Goal: Information Seeking & Learning: Learn about a topic

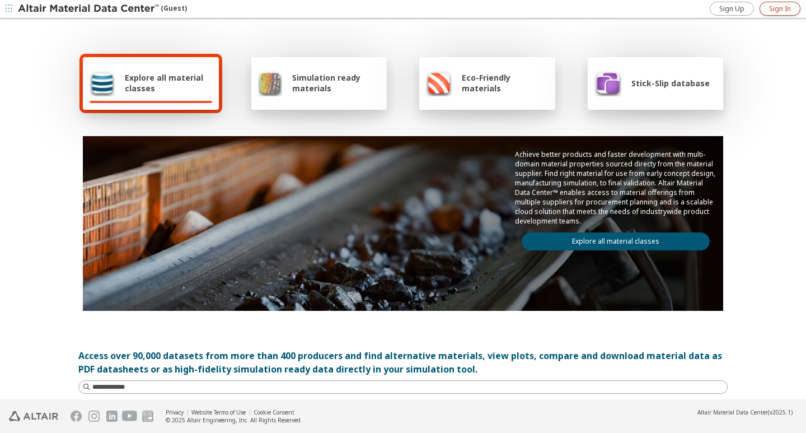
click at [776, 15] on link "Sign In" at bounding box center [780, 9] width 41 height 14
click at [208, 74] on div "Explore all material classes" at bounding box center [151, 83] width 136 height 53
click at [5, 9] on span "button" at bounding box center [8, 9] width 11 height 18
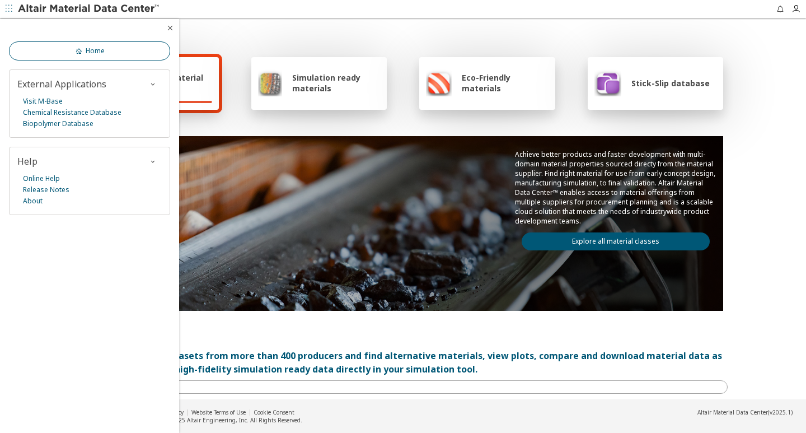
click at [89, 54] on span "Home" at bounding box center [95, 50] width 19 height 9
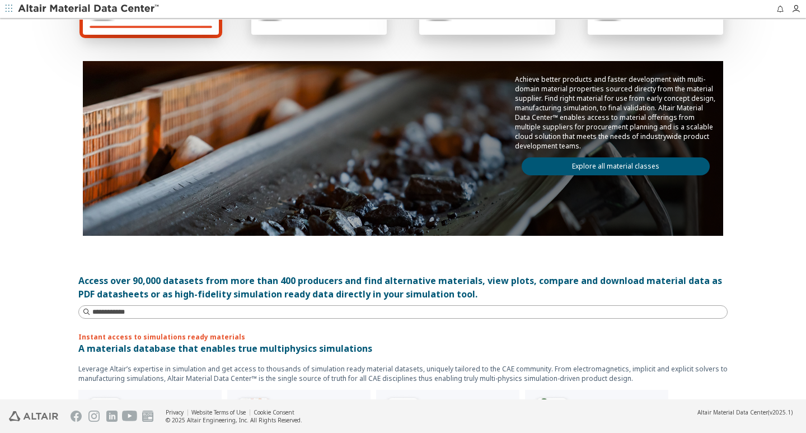
scroll to position [168, 0]
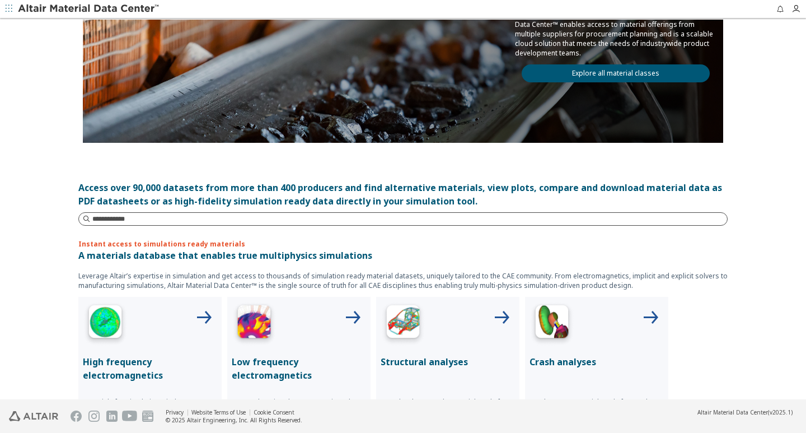
click at [208, 217] on input at bounding box center [409, 218] width 635 height 11
type input "********"
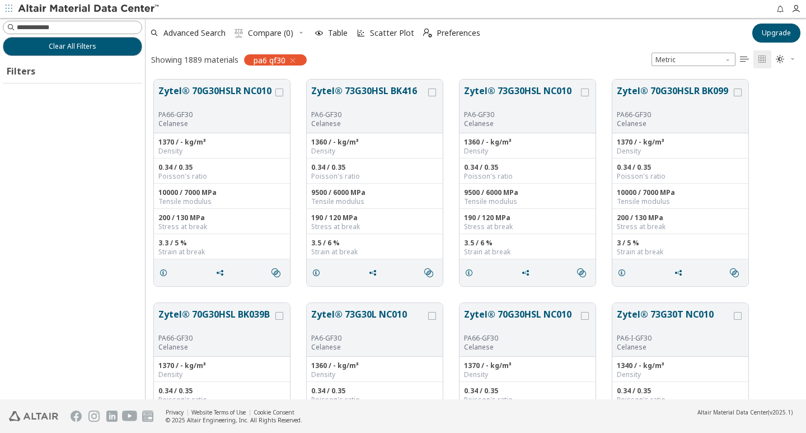
scroll to position [320, 652]
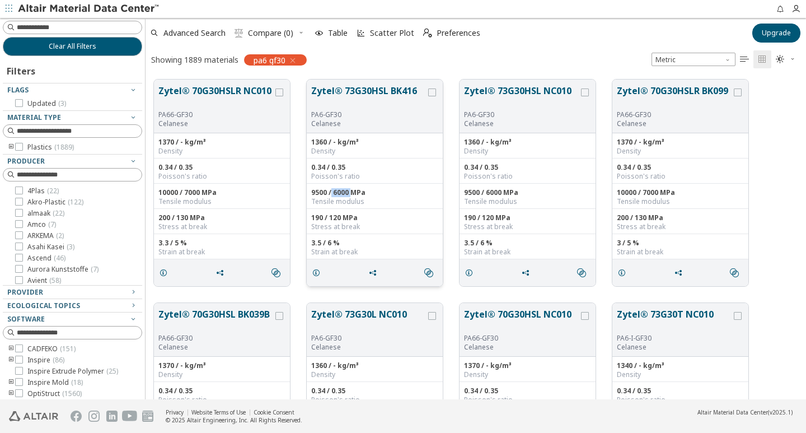
drag, startPoint x: 331, startPoint y: 191, endPoint x: 351, endPoint y: 189, distance: 19.7
click at [351, 189] on div "9500 / 6000 MPa" at bounding box center [374, 192] width 127 height 9
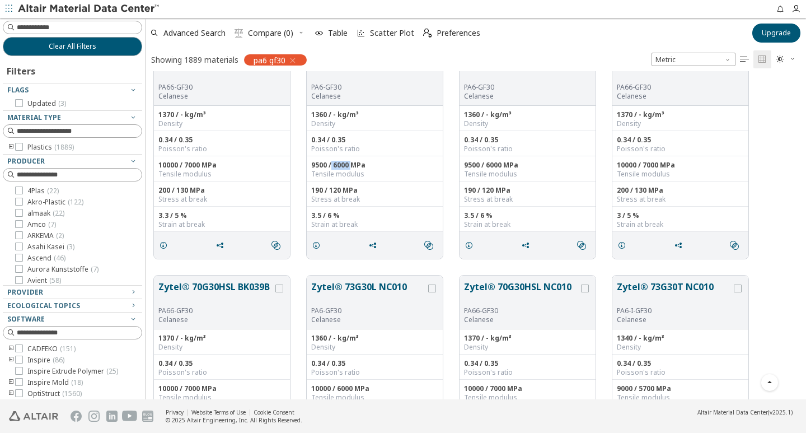
scroll to position [0, 0]
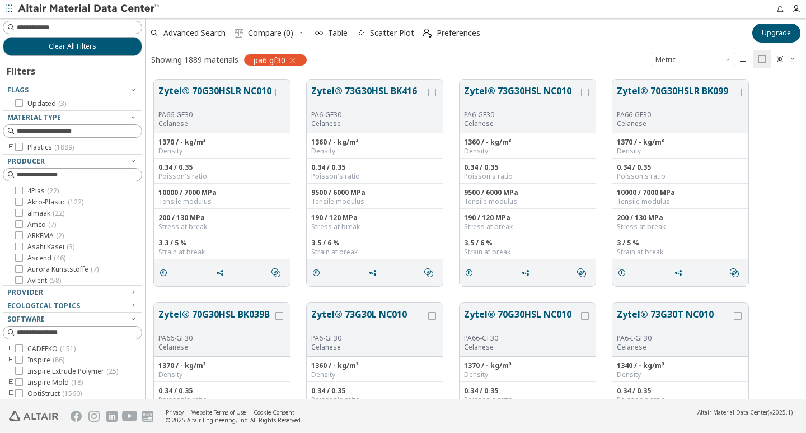
drag, startPoint x: 361, startPoint y: 94, endPoint x: 428, endPoint y: 58, distance: 75.9
click at [428, 58] on div "Showing 1889 materials pa6 gf30 Metric   " at bounding box center [476, 60] width 661 height 24
drag, startPoint x: 367, startPoint y: 87, endPoint x: 357, endPoint y: 71, distance: 18.8
click at [357, 71] on div "Zytel® 70G30HSLR NC010 PA66-GF30 Celanese 1370 / - kg/m³ Density 0.34 / 0.35 Po…" at bounding box center [476, 182] width 661 height 223
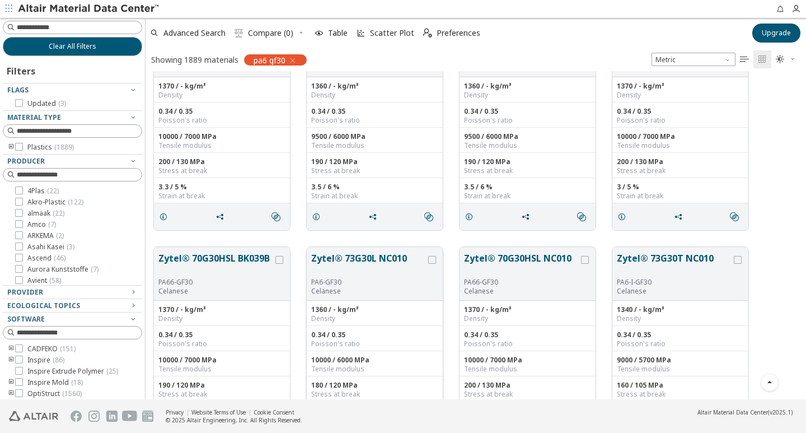
scroll to position [168, 0]
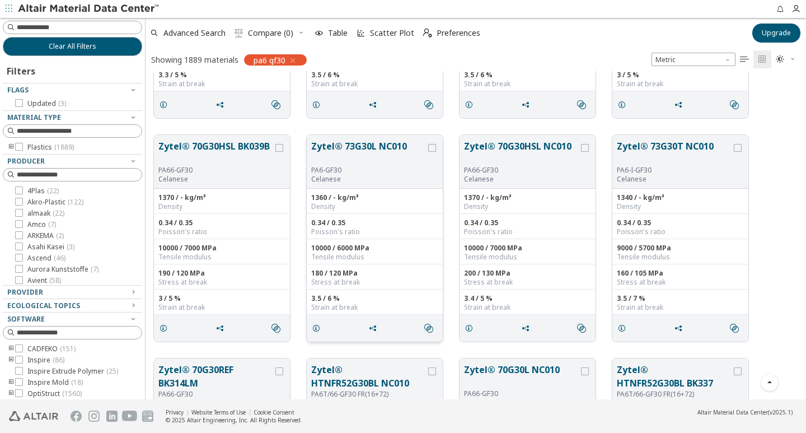
click at [368, 151] on button "Zytel® 73G30L NC010" at bounding box center [368, 152] width 115 height 26
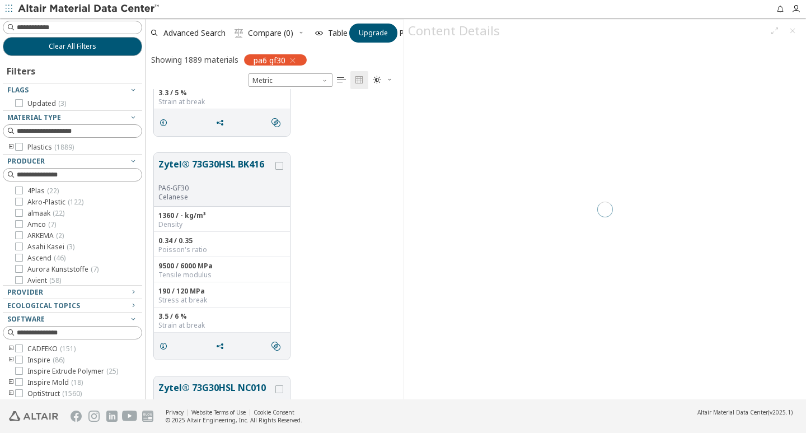
scroll to position [302, 249]
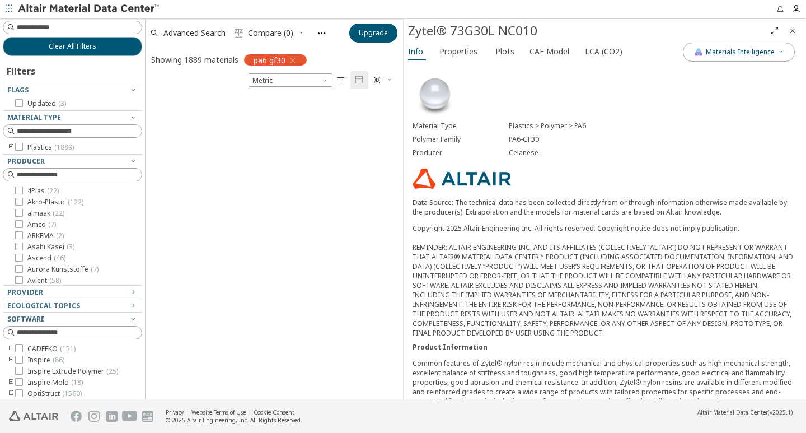
scroll to position [1034, 0]
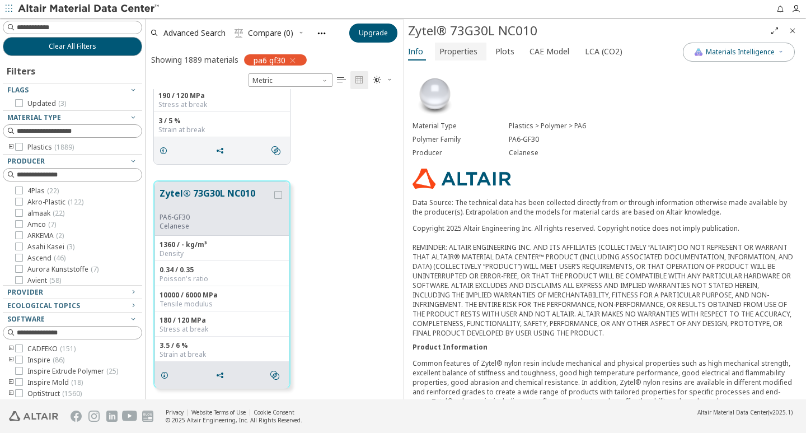
click at [473, 47] on span "Properties" at bounding box center [459, 52] width 38 height 18
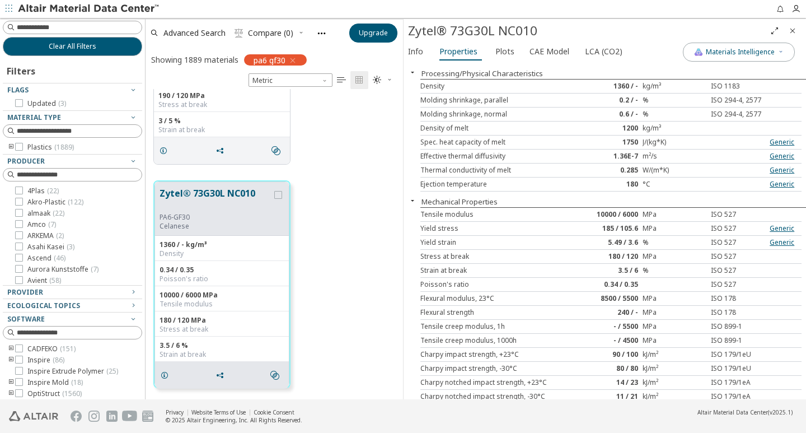
scroll to position [56, 0]
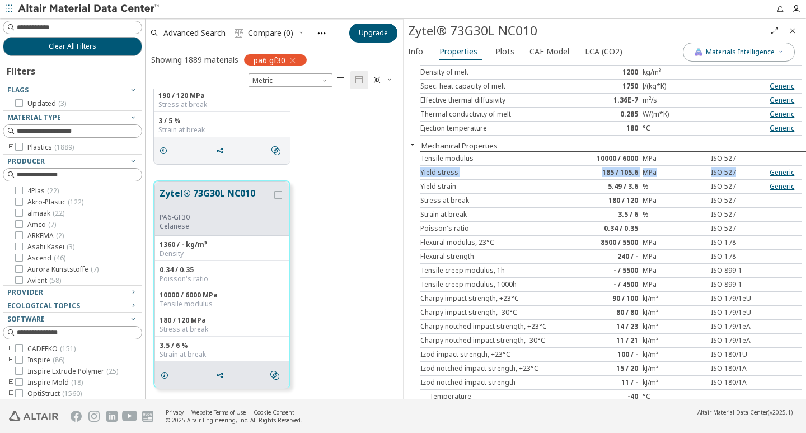
drag, startPoint x: 445, startPoint y: 171, endPoint x: 746, endPoint y: 172, distance: 301.2
click at [746, 172] on div "Yield stress 185 / 105.6 MPa ISO 527 Generic" at bounding box center [610, 173] width 381 height 14
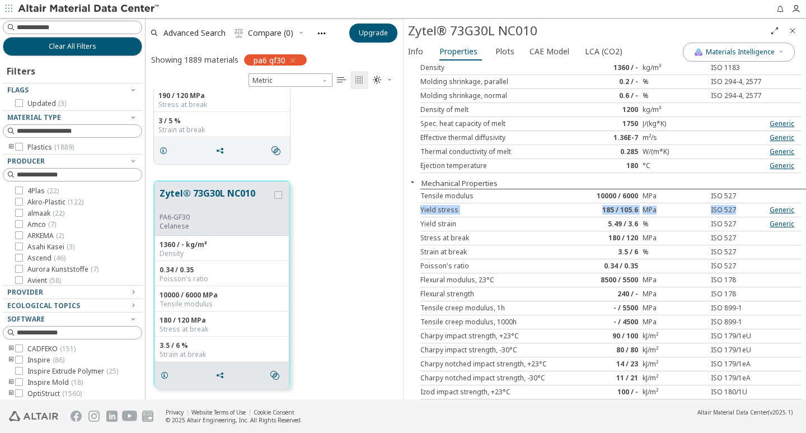
scroll to position [0, 0]
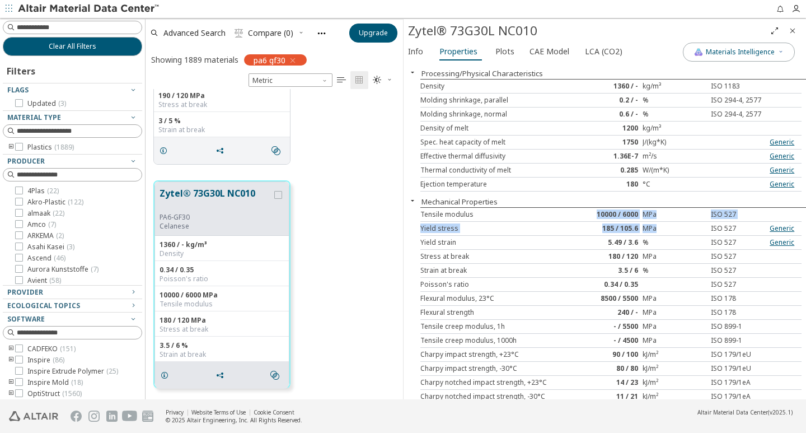
drag, startPoint x: 569, startPoint y: 217, endPoint x: 663, endPoint y: 231, distance: 95.1
click at [663, 231] on div "Tensile modulus 10000 / 6000 MPa ISO 527 Yield stress 185 / 105.6 MPa ISO 527 G…" at bounding box center [613, 340] width 386 height 267
click at [663, 231] on div "MPa" at bounding box center [675, 228] width 64 height 9
drag, startPoint x: 582, startPoint y: 214, endPoint x: 660, endPoint y: 214, distance: 77.8
click at [660, 214] on div "Tensile modulus 10000 / 6000 MPa ISO 527" at bounding box center [610, 215] width 381 height 14
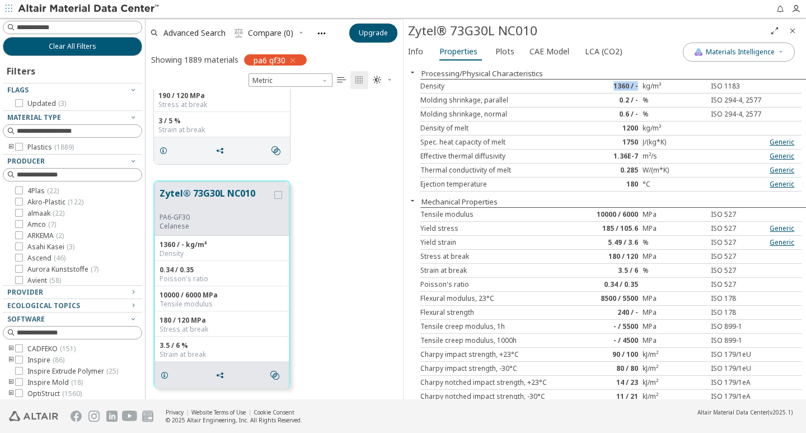
drag, startPoint x: 605, startPoint y: 83, endPoint x: 635, endPoint y: 83, distance: 29.7
click at [635, 83] on div "1360 / -" at bounding box center [611, 86] width 64 height 9
click at [779, 32] on span "Full Screen" at bounding box center [774, 31] width 13 height 18
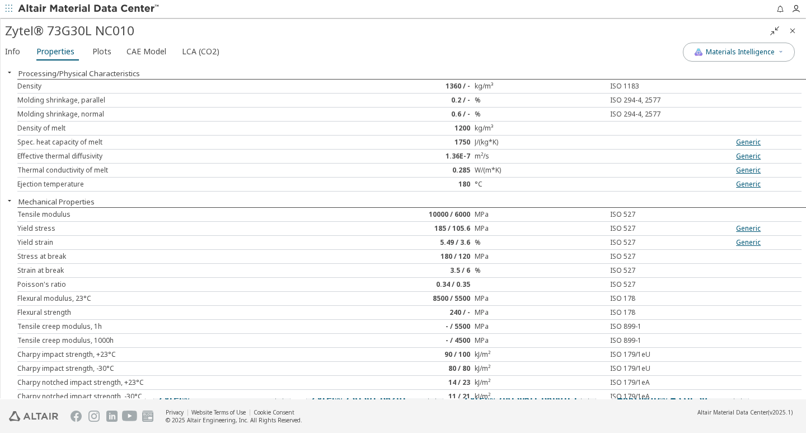
scroll to position [9, 9]
click at [775, 29] on icon "" at bounding box center [774, 30] width 9 height 9
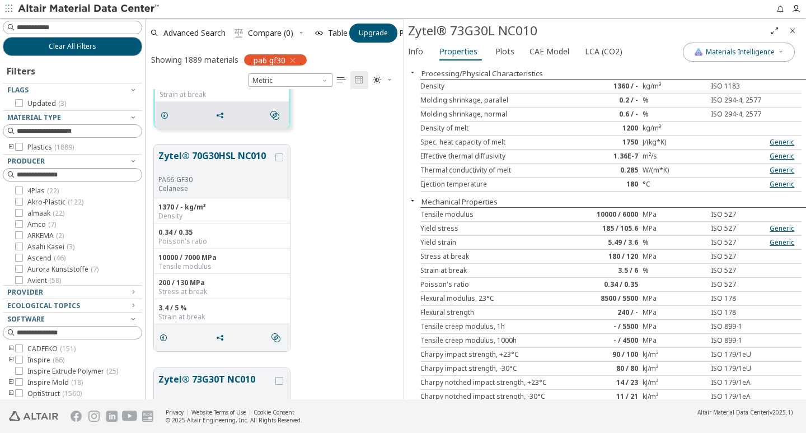
scroll to position [1120, 0]
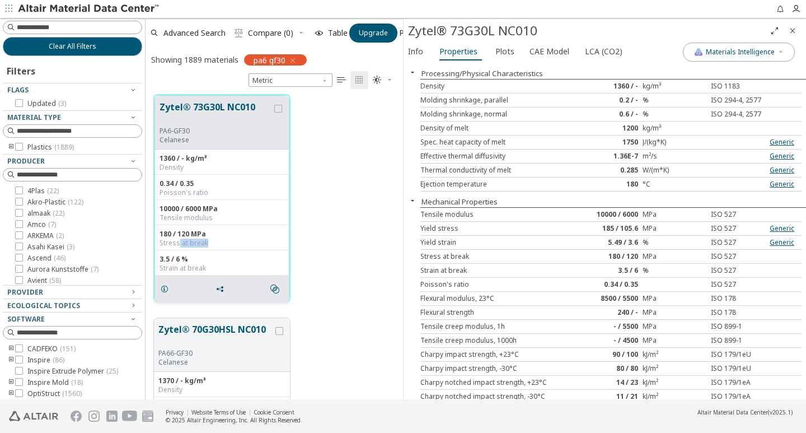
drag, startPoint x: 204, startPoint y: 241, endPoint x: 233, endPoint y: 240, distance: 29.1
click at [233, 240] on div "Stress at break" at bounding box center [222, 243] width 125 height 9
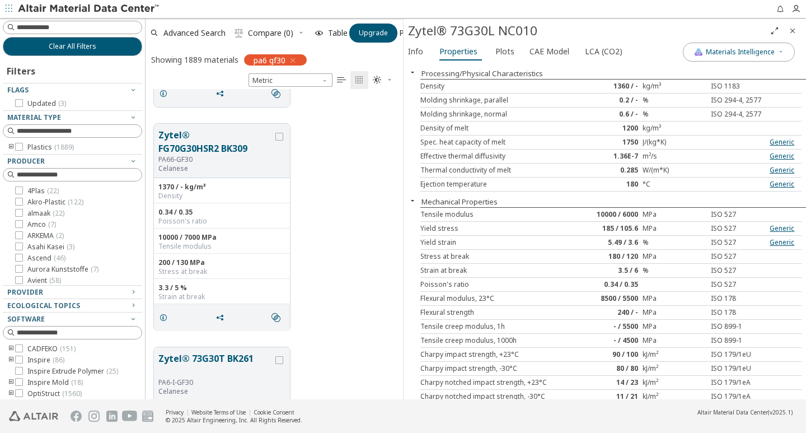
scroll to position [0, 0]
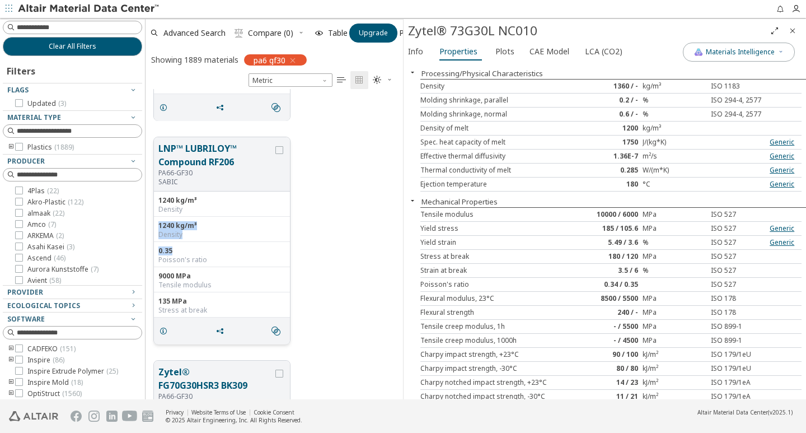
drag, startPoint x: 155, startPoint y: 226, endPoint x: 247, endPoint y: 248, distance: 94.9
click at [247, 248] on div "1240 kg/m³ Density 1240 kg/m³ Density 0.35 Poisson's ratio 9000 MPa Tensile mod…" at bounding box center [222, 254] width 136 height 126
click at [232, 227] on div "1240 kg/m³" at bounding box center [221, 225] width 127 height 9
drag, startPoint x: 223, startPoint y: 222, endPoint x: 160, endPoint y: 221, distance: 63.3
click at [160, 221] on div "1240 kg/m³" at bounding box center [221, 225] width 127 height 9
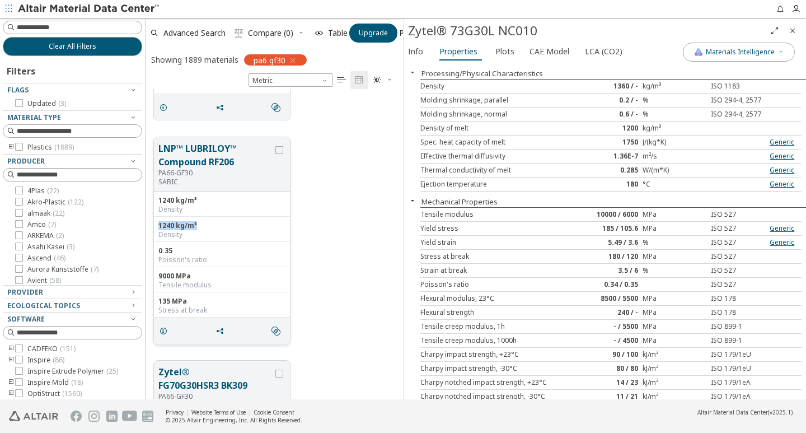
click at [159, 222] on div "1240 kg/m³" at bounding box center [221, 225] width 127 height 9
click at [161, 220] on div "1240 kg/m³ Density" at bounding box center [222, 229] width 136 height 25
drag, startPoint x: 158, startPoint y: 221, endPoint x: 204, endPoint y: 235, distance: 48.7
click at [204, 235] on div "1240 kg/m³ Density" at bounding box center [222, 229] width 136 height 25
click at [204, 235] on div "Density" at bounding box center [221, 234] width 127 height 9
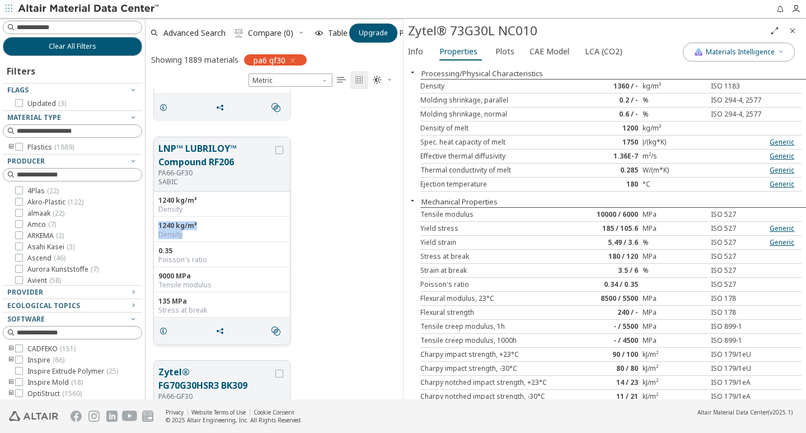
drag, startPoint x: 205, startPoint y: 236, endPoint x: 156, endPoint y: 217, distance: 52.6
click at [156, 217] on div "1240 kg/m³ Density" at bounding box center [222, 229] width 136 height 25
drag, startPoint x: 156, startPoint y: 223, endPoint x: 200, endPoint y: 237, distance: 47.1
click at [200, 237] on div "1240 kg/m³ Density" at bounding box center [222, 229] width 136 height 25
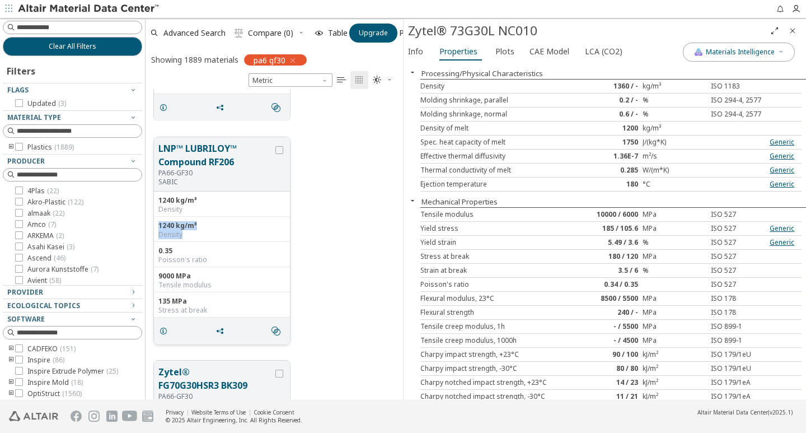
click at [200, 238] on div "Density" at bounding box center [221, 234] width 127 height 9
click at [234, 236] on div "Density" at bounding box center [221, 234] width 127 height 9
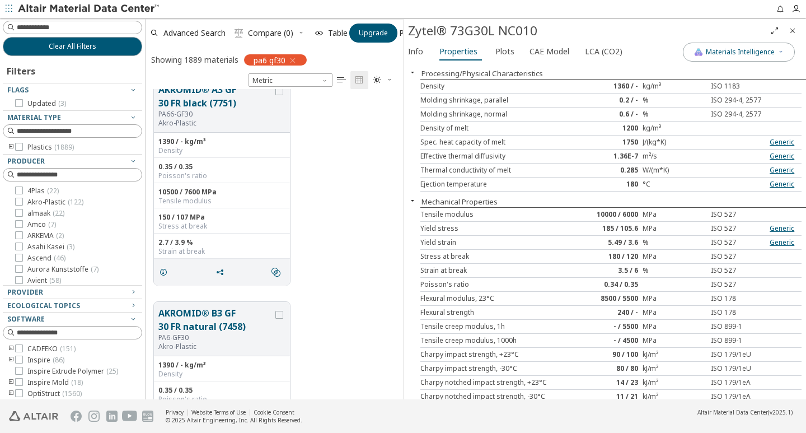
scroll to position [7950, 0]
